Goal: Task Accomplishment & Management: Use online tool/utility

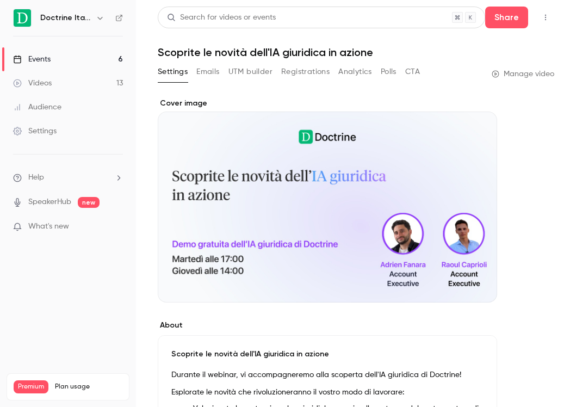
click at [78, 60] on link "Events 6" at bounding box center [68, 59] width 136 height 24
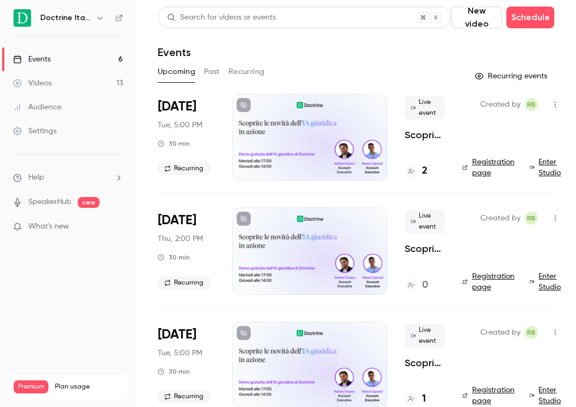
click at [99, 22] on button "button" at bounding box center [100, 17] width 13 height 13
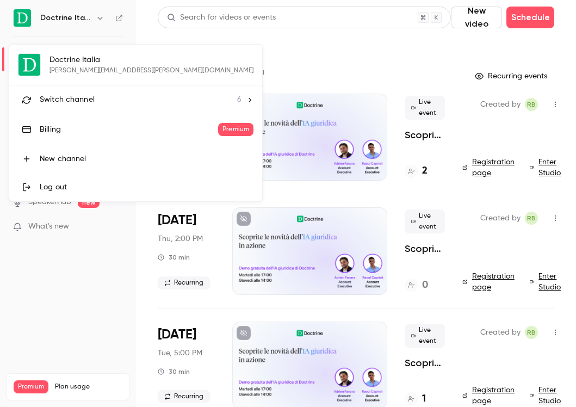
click at [113, 105] on div "Switch channel 6" at bounding box center [141, 99] width 202 height 11
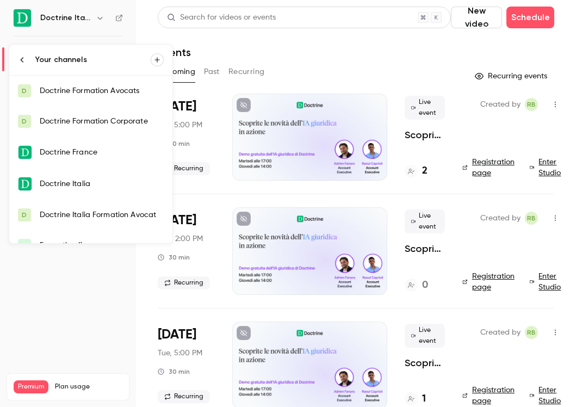
scroll to position [17, 0]
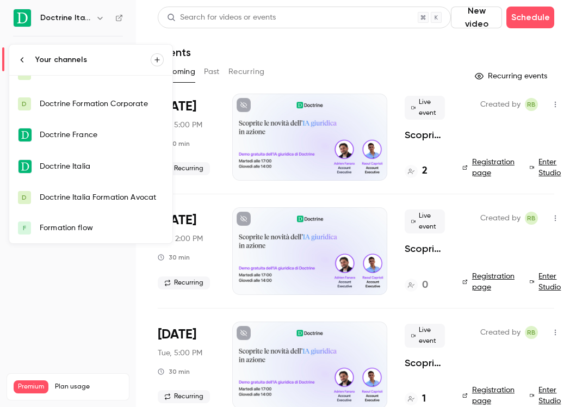
click at [88, 201] on div "Doctrine Italia Formation Avocat" at bounding box center [102, 197] width 124 height 11
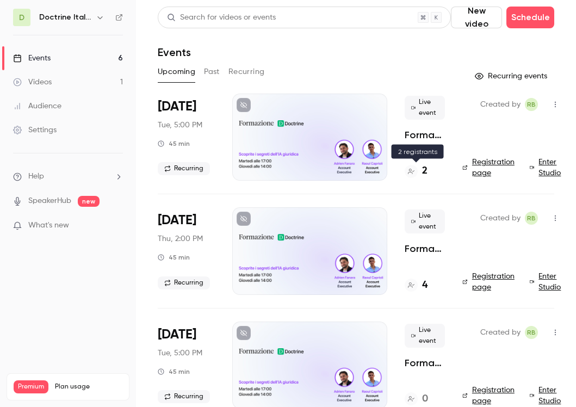
click at [419, 170] on div "2" at bounding box center [416, 171] width 23 height 15
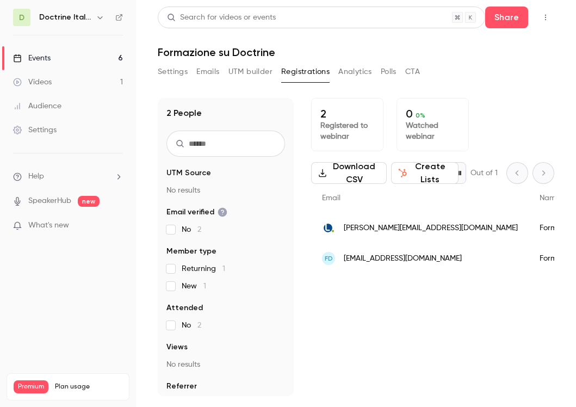
click at [104, 21] on button "button" at bounding box center [100, 17] width 13 height 13
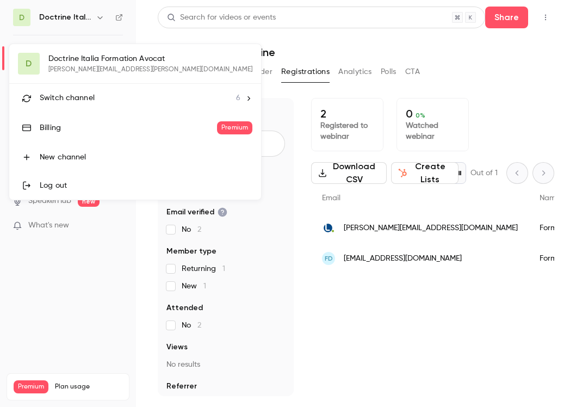
click at [110, 102] on div "Switch channel 6" at bounding box center [140, 97] width 201 height 11
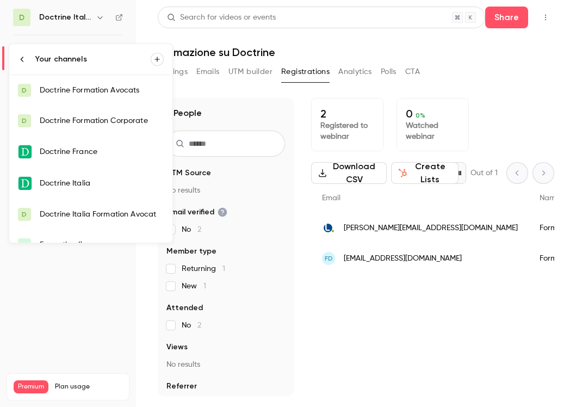
click at [107, 177] on link "Doctrine Italia" at bounding box center [90, 184] width 163 height 32
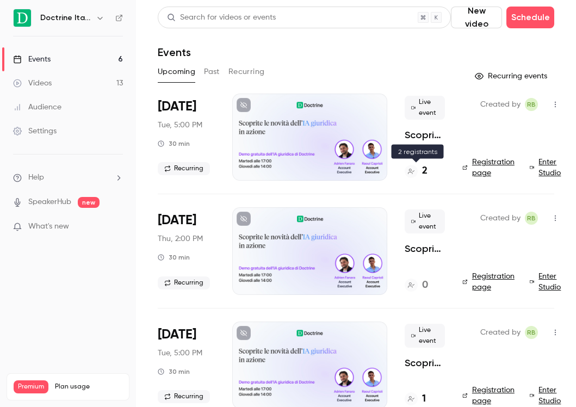
click at [417, 174] on div at bounding box center [411, 171] width 13 height 13
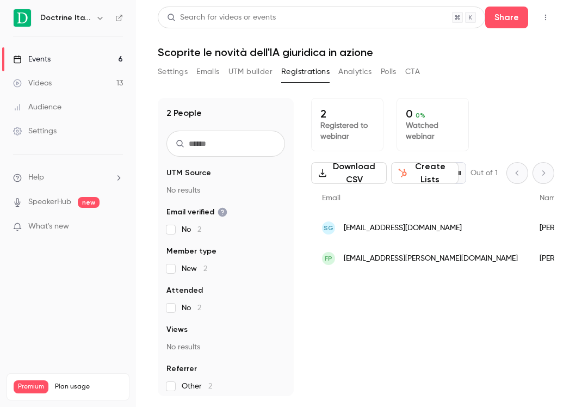
click at [398, 230] on span "[EMAIL_ADDRESS][DOMAIN_NAME]" at bounding box center [403, 228] width 118 height 11
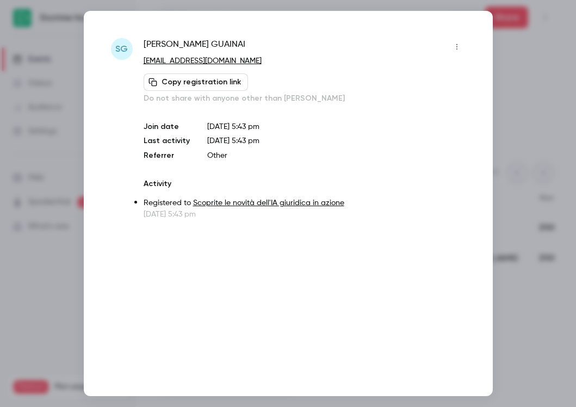
click at [514, 101] on div at bounding box center [288, 203] width 576 height 407
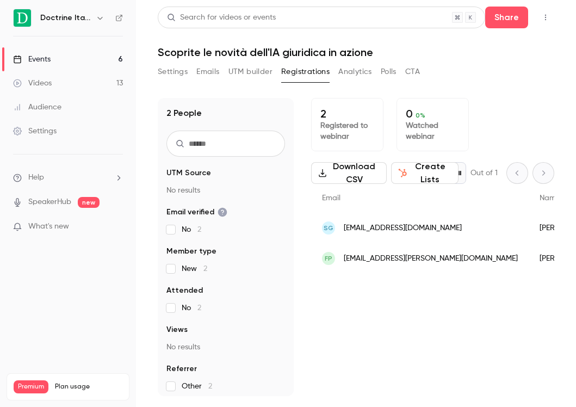
click at [77, 63] on link "Events 6" at bounding box center [68, 59] width 136 height 24
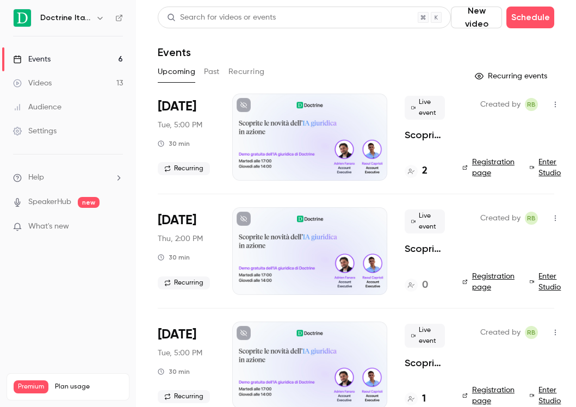
click at [106, 18] on div "Doctrine Italia" at bounding box center [73, 17] width 66 height 13
click at [96, 17] on icon "button" at bounding box center [100, 18] width 9 height 9
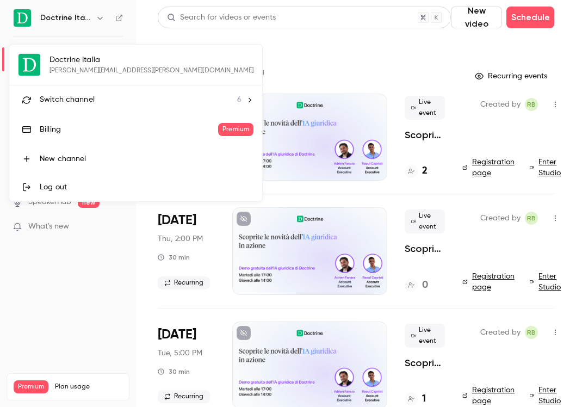
click at [113, 101] on div "Switch channel 6" at bounding box center [141, 99] width 202 height 11
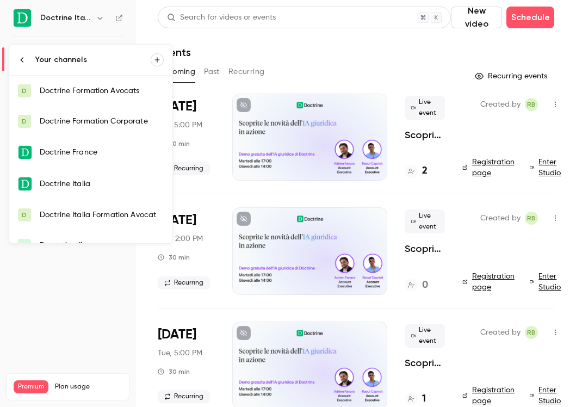
click at [79, 127] on link "D Doctrine Formation Corporate" at bounding box center [90, 121] width 163 height 30
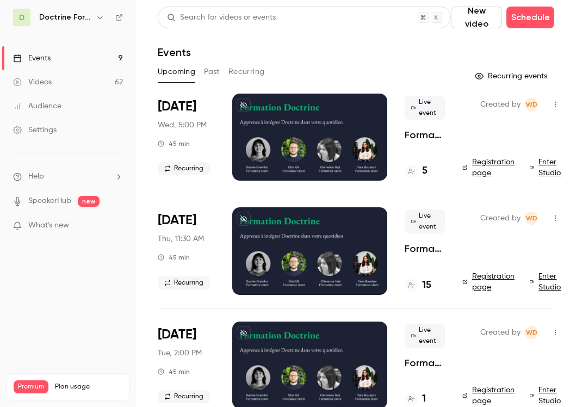
click at [83, 21] on h6 "Doctrine Formation Corporate" at bounding box center [65, 17] width 52 height 11
click at [100, 16] on icon "button" at bounding box center [100, 17] width 9 height 9
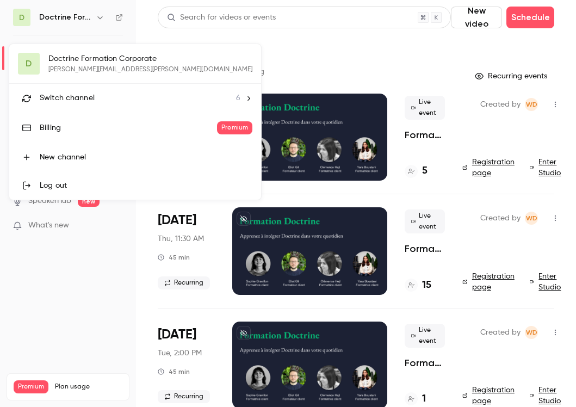
click at [107, 18] on div at bounding box center [288, 203] width 576 height 407
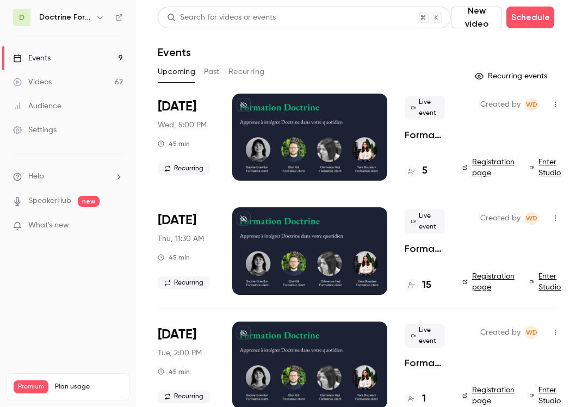
click at [85, 21] on h6 "Doctrine Formation Corporate" at bounding box center [65, 17] width 52 height 11
click at [91, 20] on h6 "Doctrine Formation Corporate" at bounding box center [65, 17] width 52 height 11
click at [100, 20] on icon "button" at bounding box center [100, 17] width 9 height 9
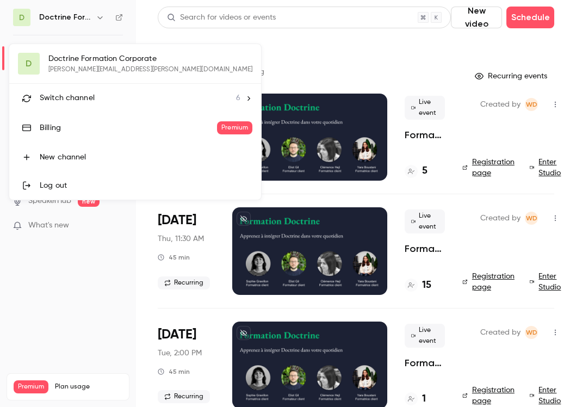
click at [122, 101] on div "Switch channel 6" at bounding box center [140, 97] width 201 height 11
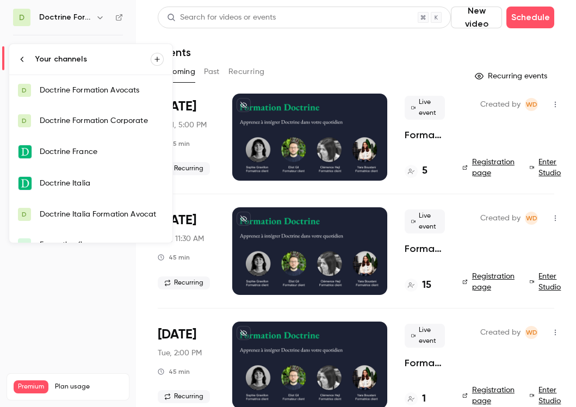
scroll to position [17, 0]
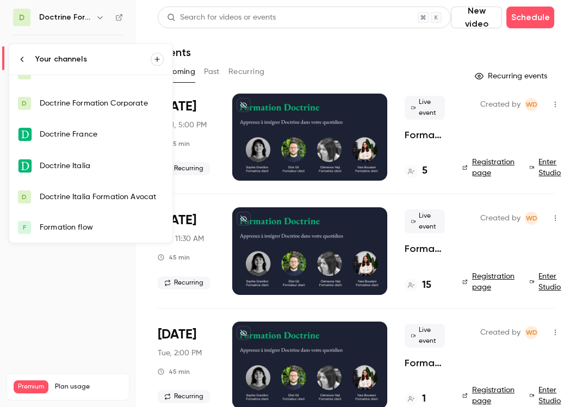
click at [100, 200] on div "Doctrine Italia Formation Avocat" at bounding box center [102, 197] width 124 height 11
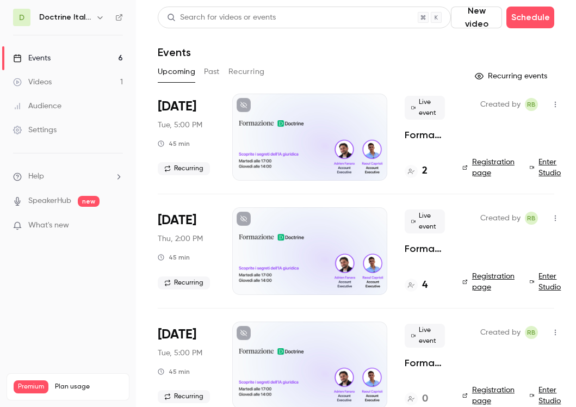
click at [313, 128] on div at bounding box center [309, 137] width 155 height 87
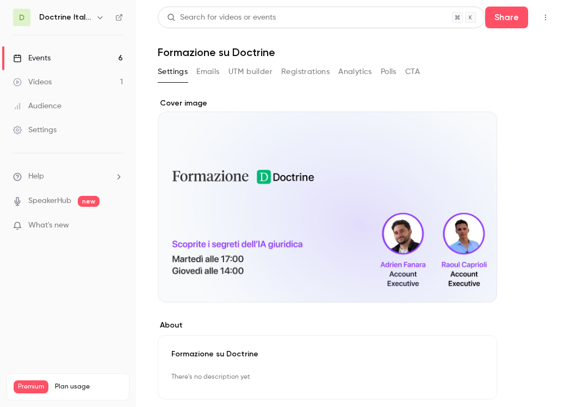
click at [320, 203] on div "Cover image" at bounding box center [328, 200] width 340 height 205
click at [0, 0] on input "Cover image" at bounding box center [0, 0] width 0 height 0
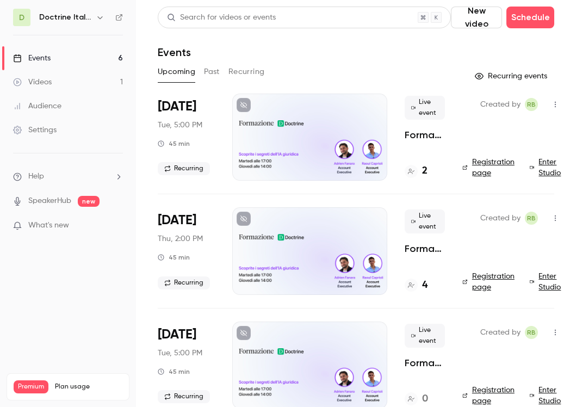
click at [545, 168] on link "Enter Studio" at bounding box center [547, 168] width 34 height 22
click at [90, 56] on link "Events 6" at bounding box center [68, 58] width 136 height 24
click at [91, 22] on div "Doctrine Italia Formation Avocat" at bounding box center [72, 17] width 67 height 13
click at [96, 15] on icon "button" at bounding box center [100, 17] width 9 height 9
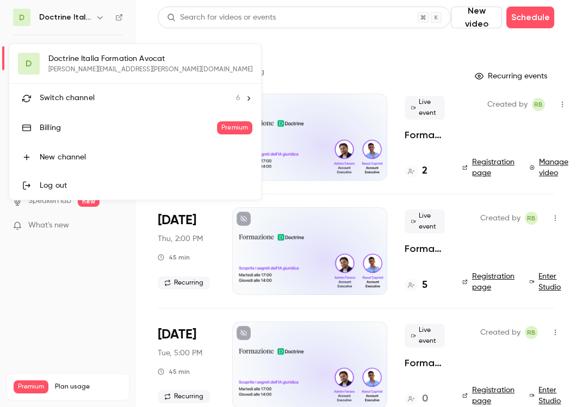
click at [133, 98] on div "Switch channel 6" at bounding box center [140, 97] width 201 height 11
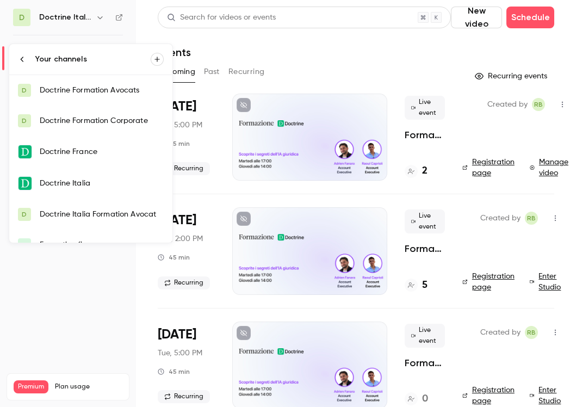
scroll to position [17, 0]
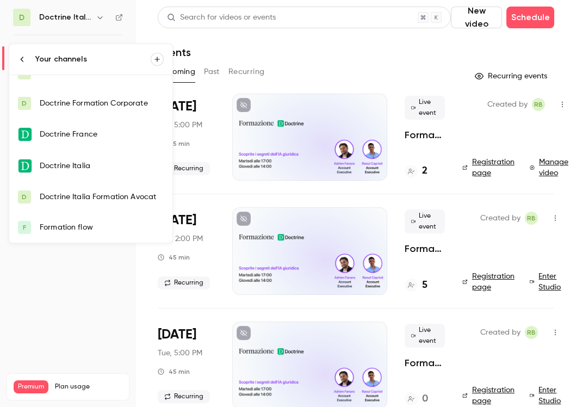
click at [94, 169] on div "Doctrine Italia" at bounding box center [102, 166] width 124 height 11
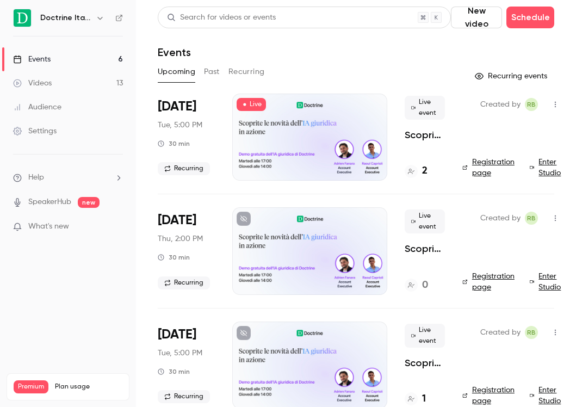
click at [204, 132] on div "[DATE] Tue, 5:00 PM 30 min Recurring" at bounding box center [186, 137] width 57 height 87
click at [283, 135] on div at bounding box center [309, 137] width 155 height 87
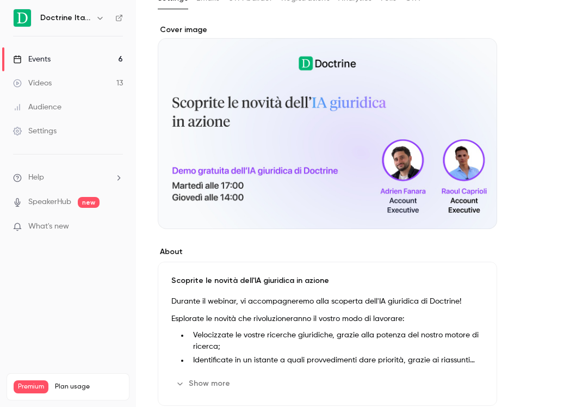
scroll to position [81, 0]
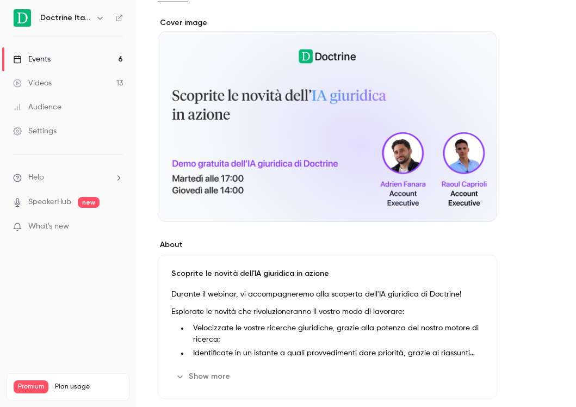
click at [349, 167] on div "Cover image" at bounding box center [328, 119] width 340 height 205
click at [0, 0] on input "Cover image" at bounding box center [0, 0] width 0 height 0
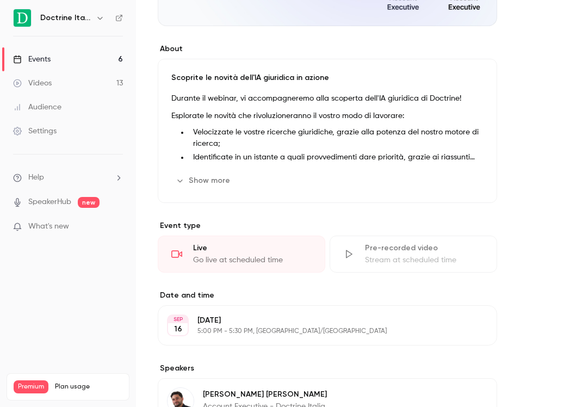
scroll to position [0, 0]
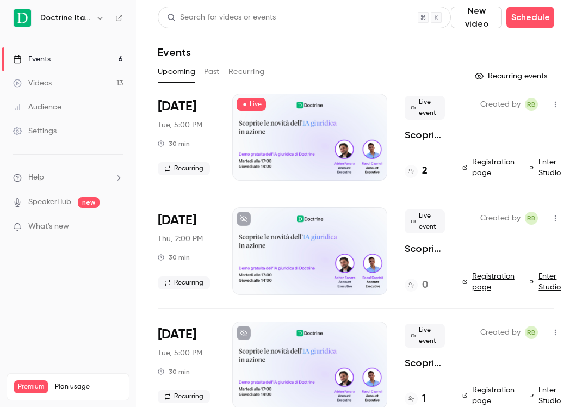
click at [552, 175] on link "Enter Studio" at bounding box center [547, 168] width 34 height 22
